Goal: Information Seeking & Learning: Learn about a topic

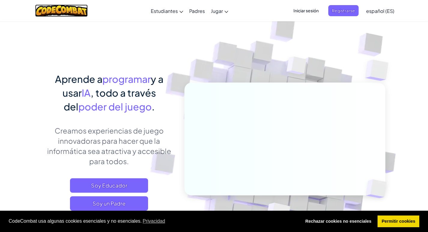
click at [66, 11] on img at bounding box center [61, 11] width 53 height 12
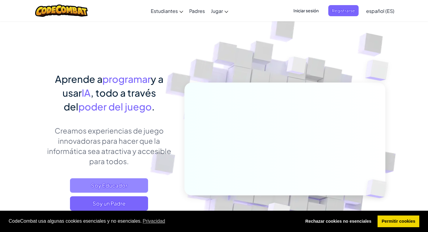
click at [114, 183] on span "Soy Educador" at bounding box center [109, 186] width 78 height 14
click at [314, 11] on span "Iniciar sesión" at bounding box center [306, 10] width 32 height 11
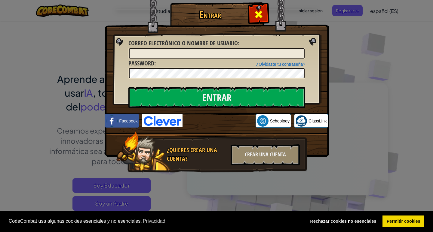
click at [257, 15] on span at bounding box center [259, 15] width 10 height 10
